Goal: Obtain resource: Download file/media

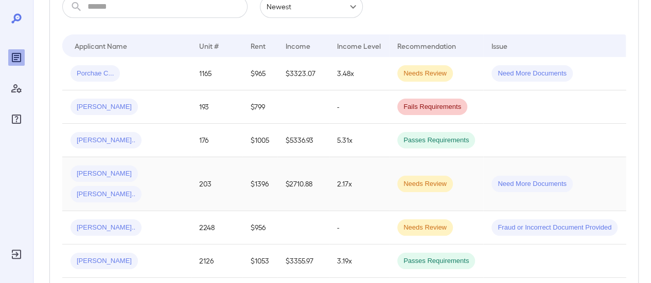
scroll to position [103, 0]
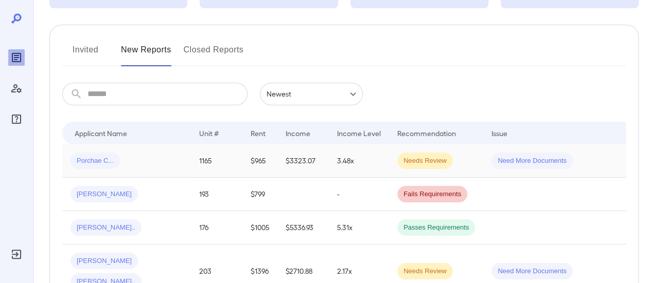
click at [149, 161] on div "Porchae C..." at bounding box center [126, 161] width 112 height 16
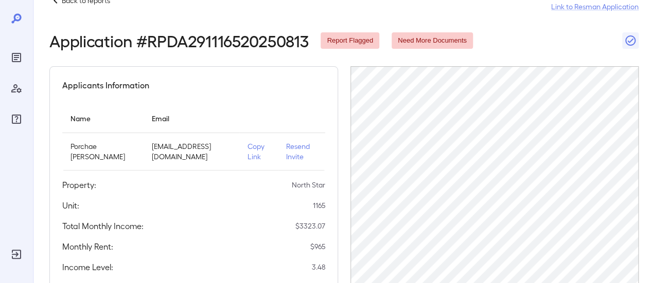
scroll to position [103, 0]
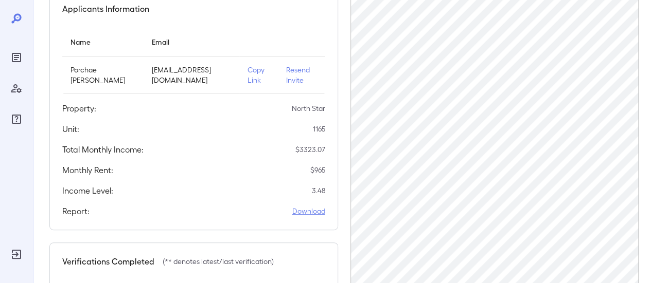
click at [311, 213] on link "Download" at bounding box center [308, 211] width 33 height 10
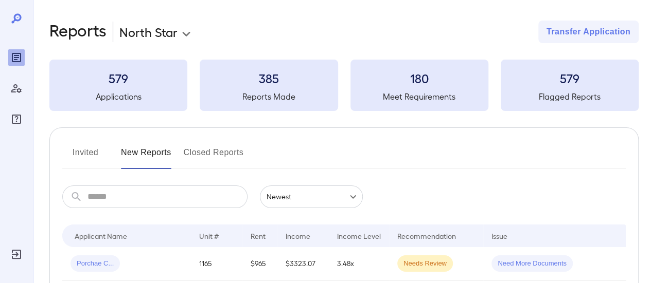
scroll to position [154, 0]
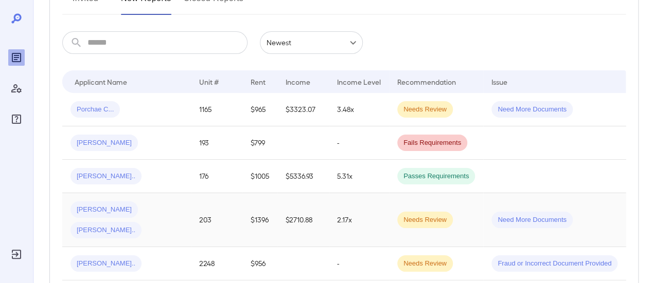
click at [178, 207] on div "Alfredo R... Cristina V..." at bounding box center [126, 220] width 112 height 37
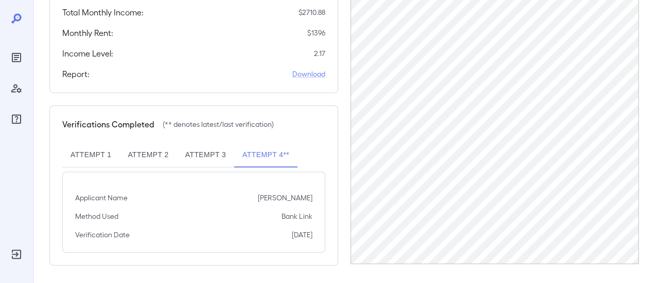
scroll to position [22, 0]
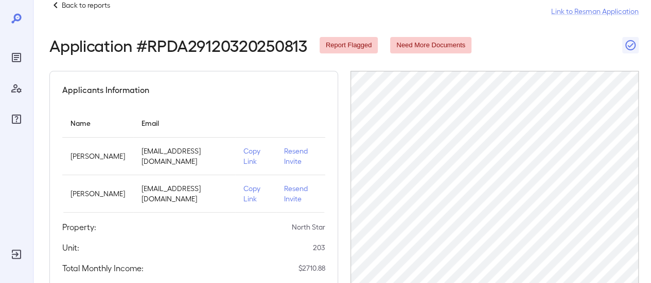
click at [249, 154] on p "Copy Link" at bounding box center [255, 156] width 24 height 21
click at [52, 1] on icon at bounding box center [55, 5] width 12 height 12
